Goal: Transaction & Acquisition: Subscribe to service/newsletter

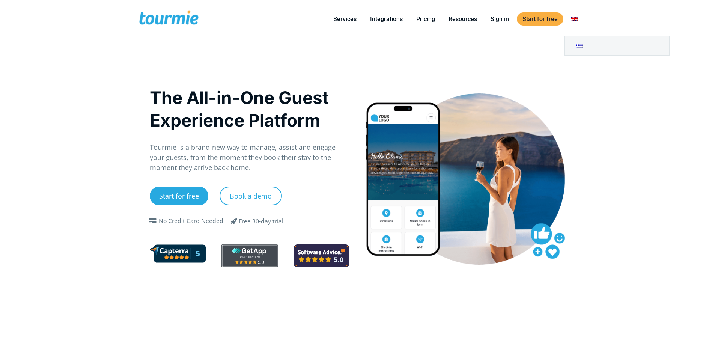
click at [574, 24] on li at bounding box center [575, 19] width 20 height 34
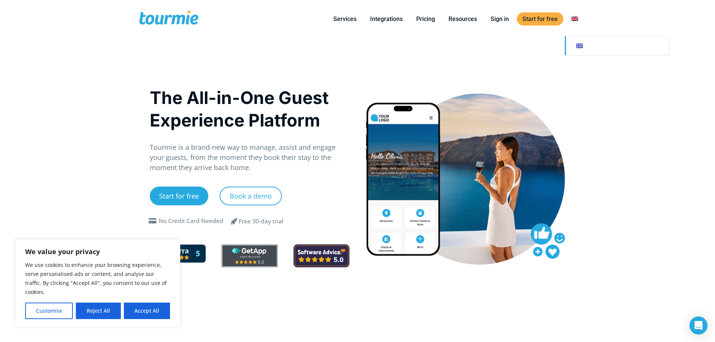
click at [577, 46] on link at bounding box center [617, 45] width 104 height 19
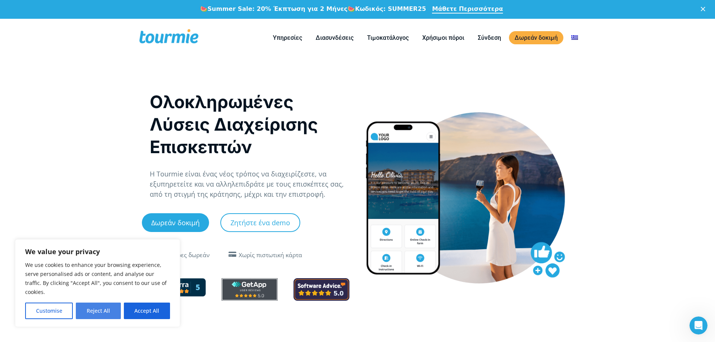
click at [105, 314] on button "Reject All" at bounding box center [98, 311] width 45 height 17
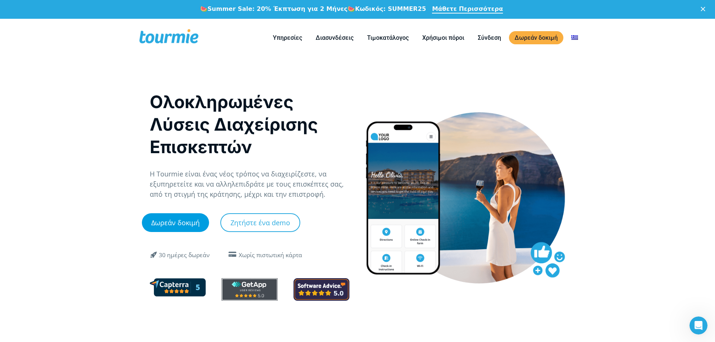
click at [183, 221] on link "Δωρεάν δοκιμή" at bounding box center [175, 222] width 67 height 19
